Goal: Navigation & Orientation: Find specific page/section

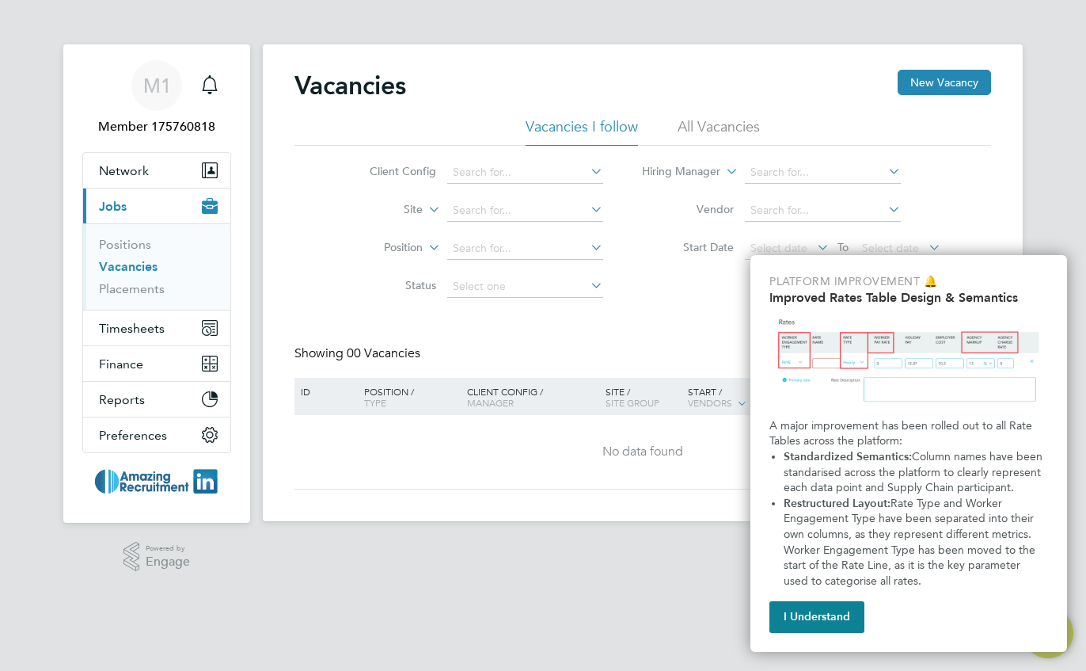
drag, startPoint x: 425, startPoint y: 63, endPoint x: 434, endPoint y: 47, distance: 18.8
click at [426, 61] on div "Vacancies New Vacancy Vacancies I follow All Vacancies Client Config Site Posit…" at bounding box center [643, 282] width 760 height 477
